Goal: Task Accomplishment & Management: Use online tool/utility

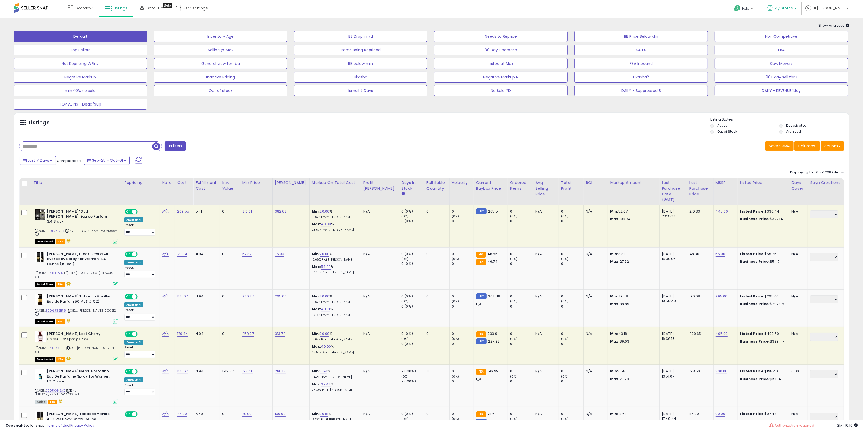
click at [801, 4] on link "My Stores" at bounding box center [782, 9] width 38 height 18
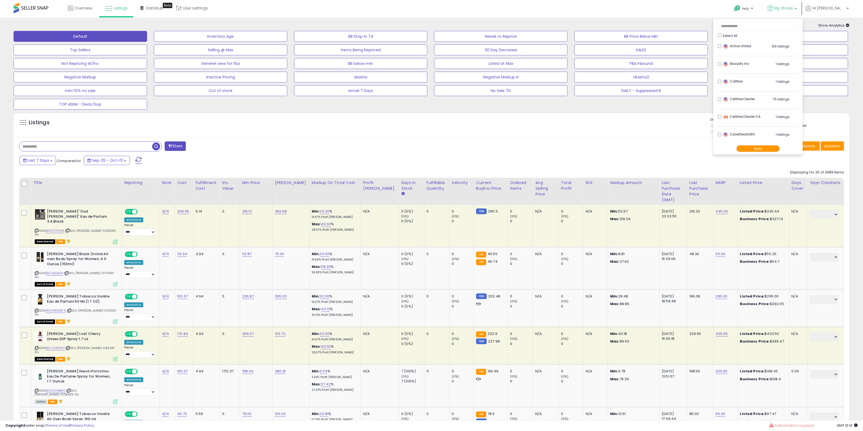
click at [636, 116] on div "Listings Active" at bounding box center [432, 124] width 836 height 25
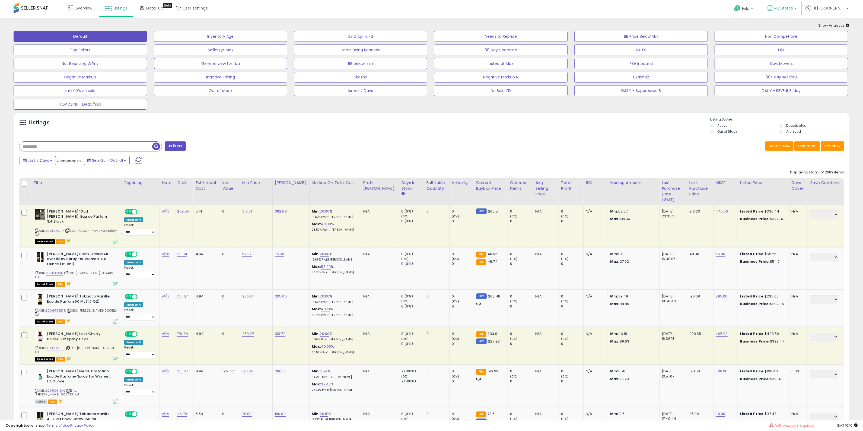
click at [773, 11] on icon at bounding box center [770, 8] width 6 height 6
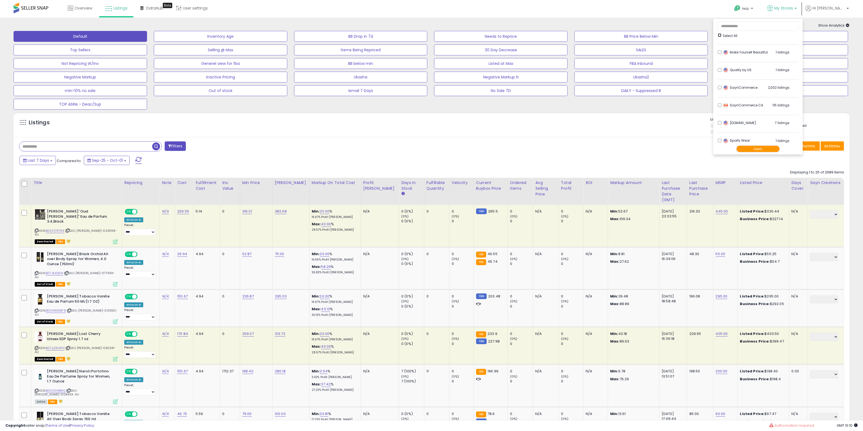
scroll to position [181, 0]
click at [776, 145] on button "Apply" at bounding box center [757, 148] width 43 height 7
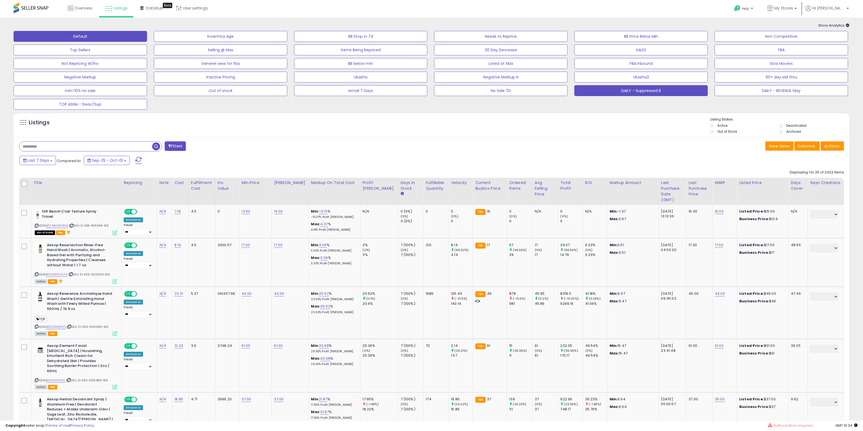
click at [639, 95] on button "DAILY - Suppressed B" at bounding box center [640, 90] width 133 height 11
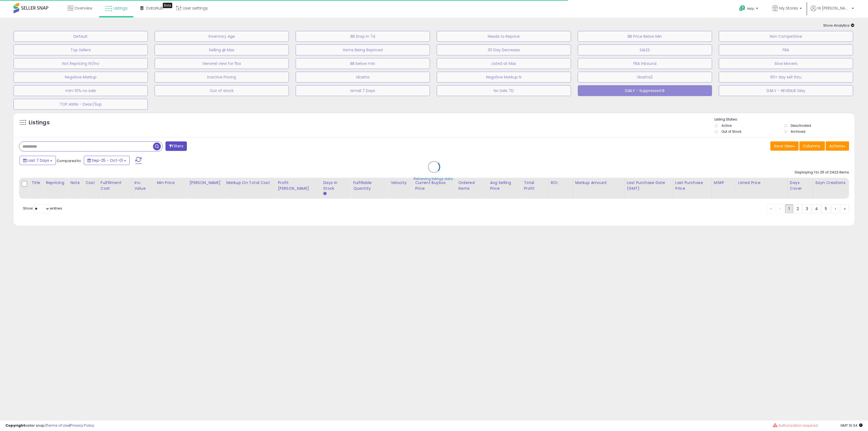
select select "**"
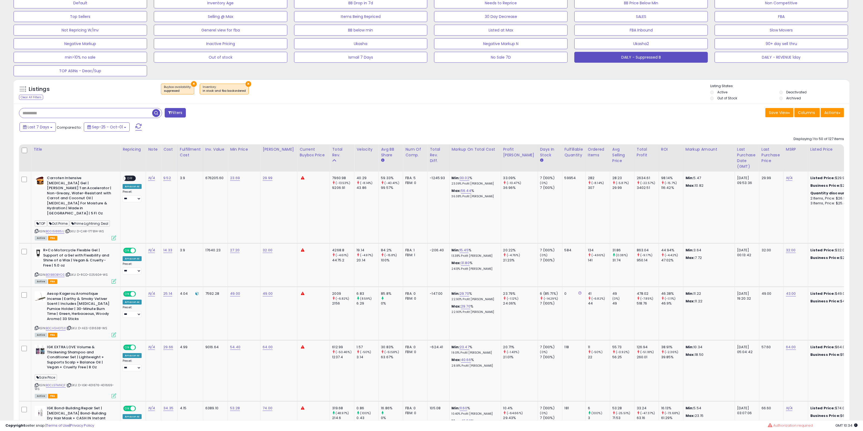
scroll to position [34, 0]
click at [793, 89] on label "Deactivated" at bounding box center [796, 91] width 20 height 5
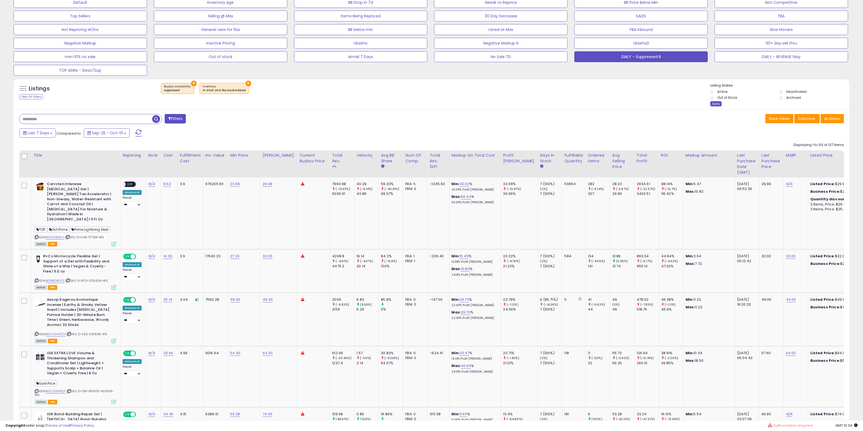
click at [718, 103] on div "Apply" at bounding box center [715, 103] width 11 height 5
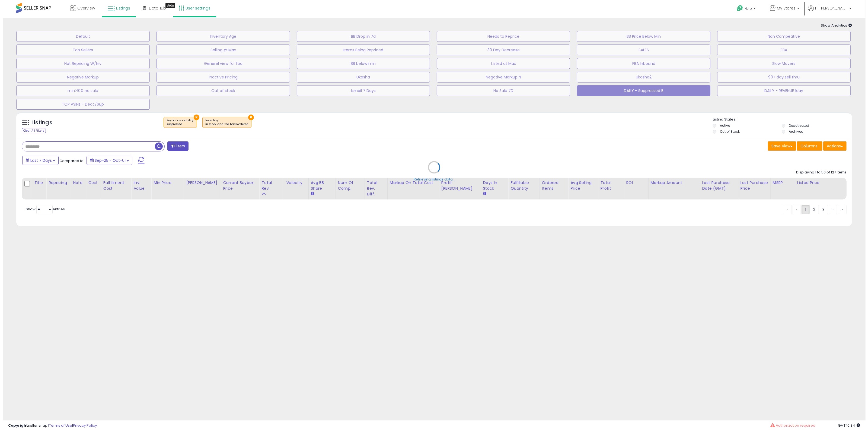
scroll to position [0, 0]
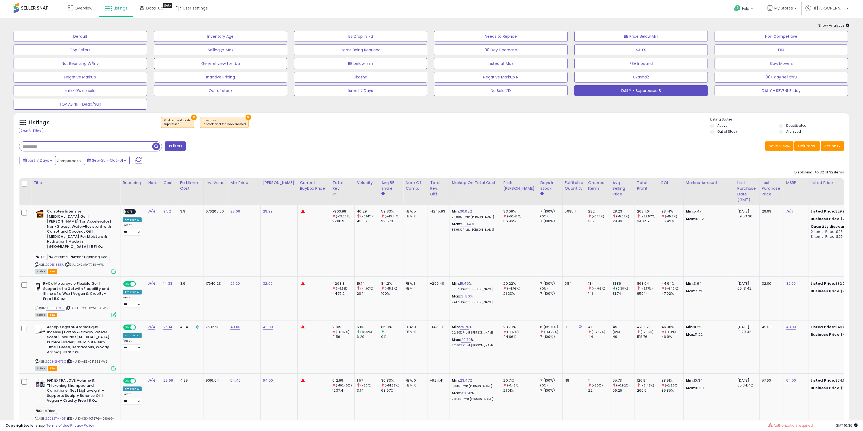
click at [553, 119] on div "× Buybox availability : suppressed ×" at bounding box center [432, 124] width 556 height 15
click at [841, 151] on button "Actions" at bounding box center [831, 145] width 23 height 9
click at [841, 149] on button "Actions" at bounding box center [831, 145] width 23 height 9
click at [837, 149] on button "Actions" at bounding box center [831, 145] width 23 height 9
click at [828, 153] on link "Import" at bounding box center [809, 157] width 59 height 8
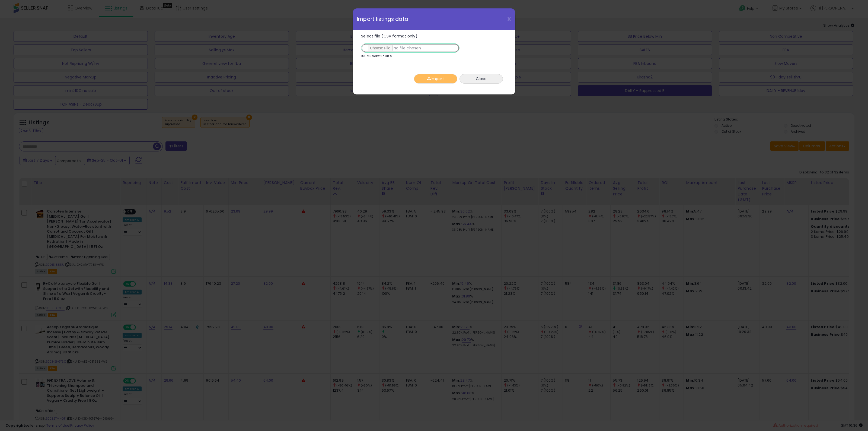
click at [379, 50] on input "Select file (CSV format only)" at bounding box center [410, 47] width 98 height 9
